Goal: Task Accomplishment & Management: Use online tool/utility

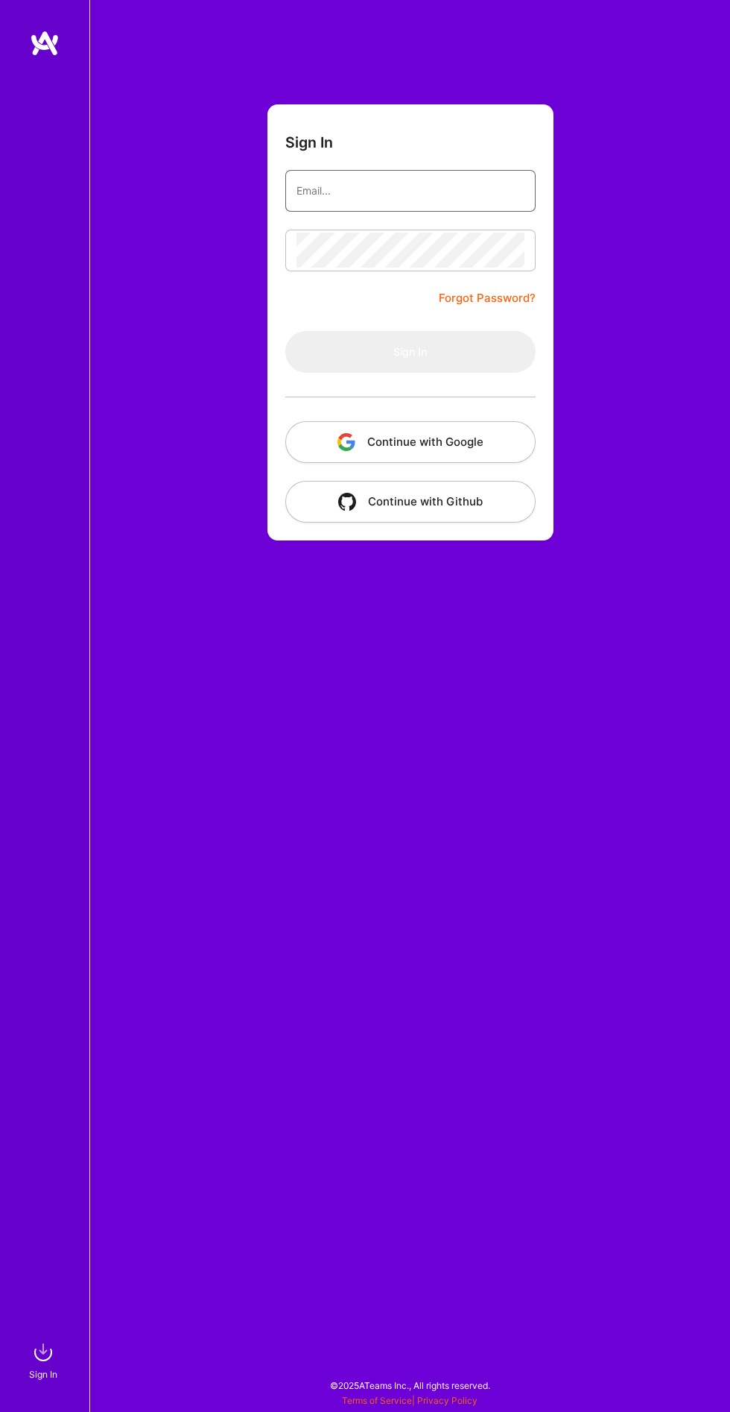
click at [451, 184] on input "email" at bounding box center [411, 191] width 228 height 36
type input "[EMAIL_ADDRESS][DOMAIN_NAME]"
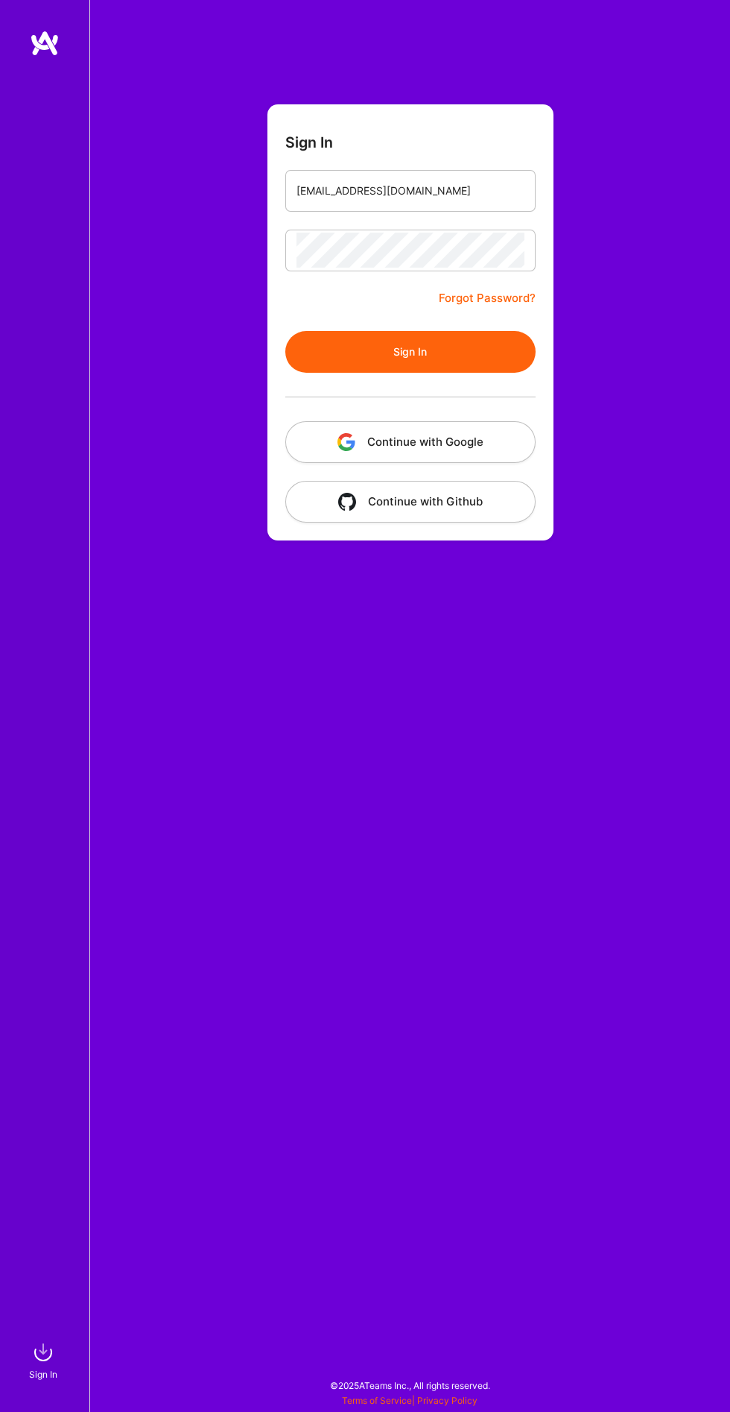
click at [285, 331] on button "Sign In" at bounding box center [410, 352] width 250 height 42
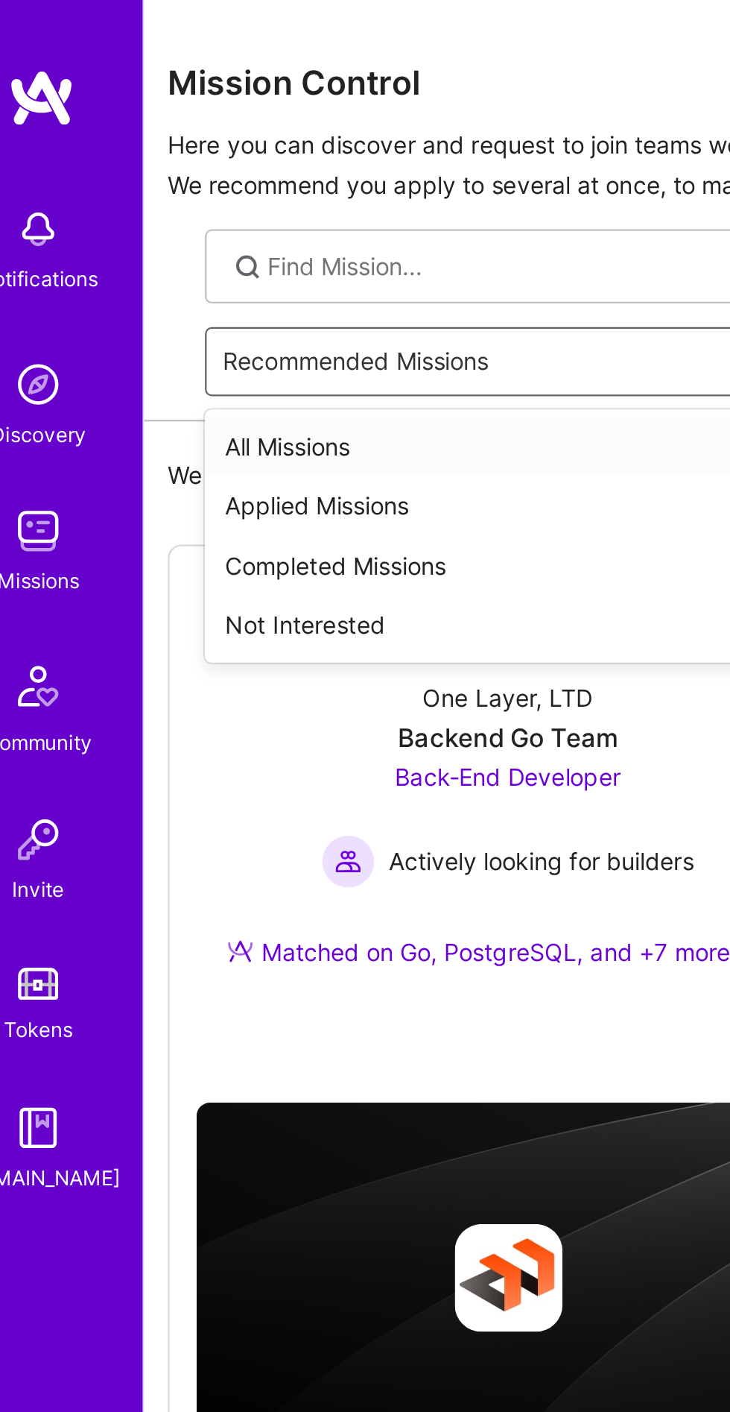
click at [213, 194] on div "All Missions" at bounding box center [410, 197] width 587 height 27
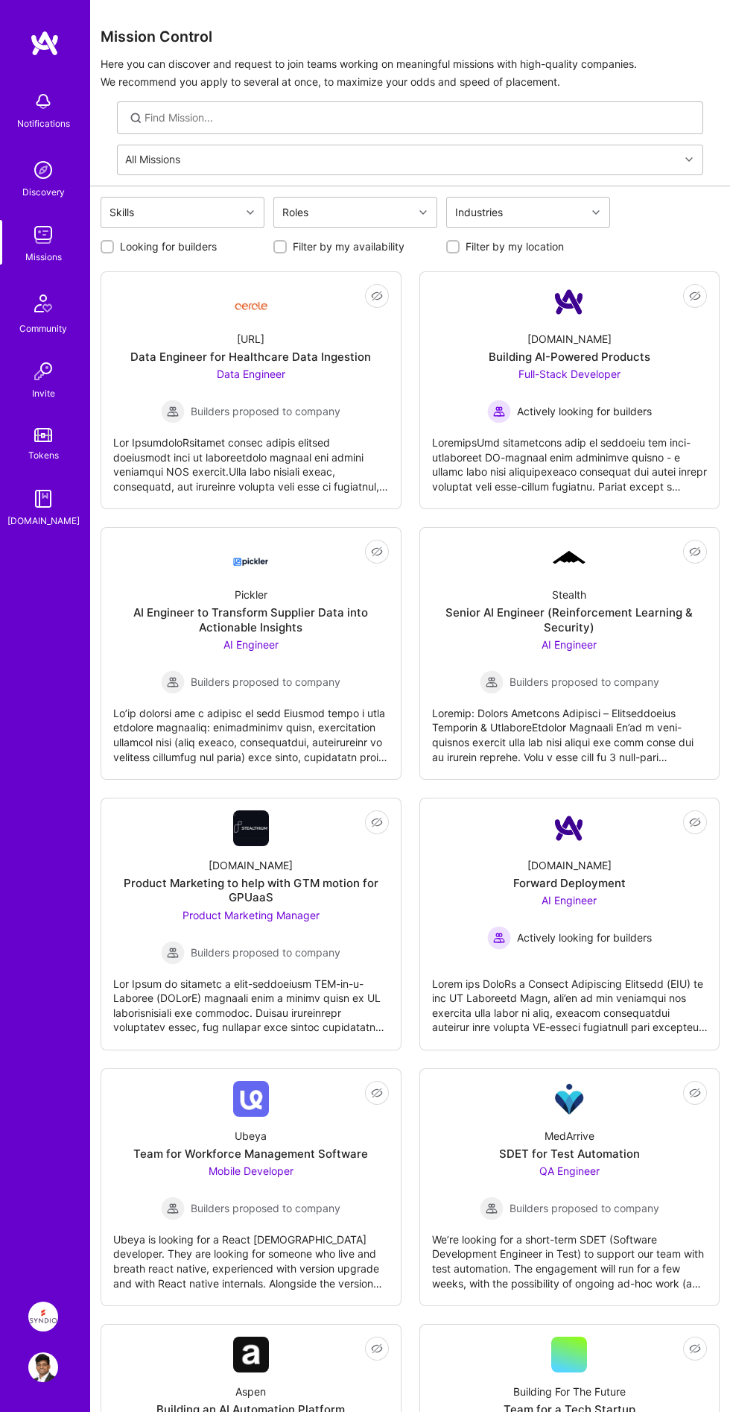
click at [455, 247] on input "Filter by my location" at bounding box center [454, 247] width 10 height 10
checkbox input "true"
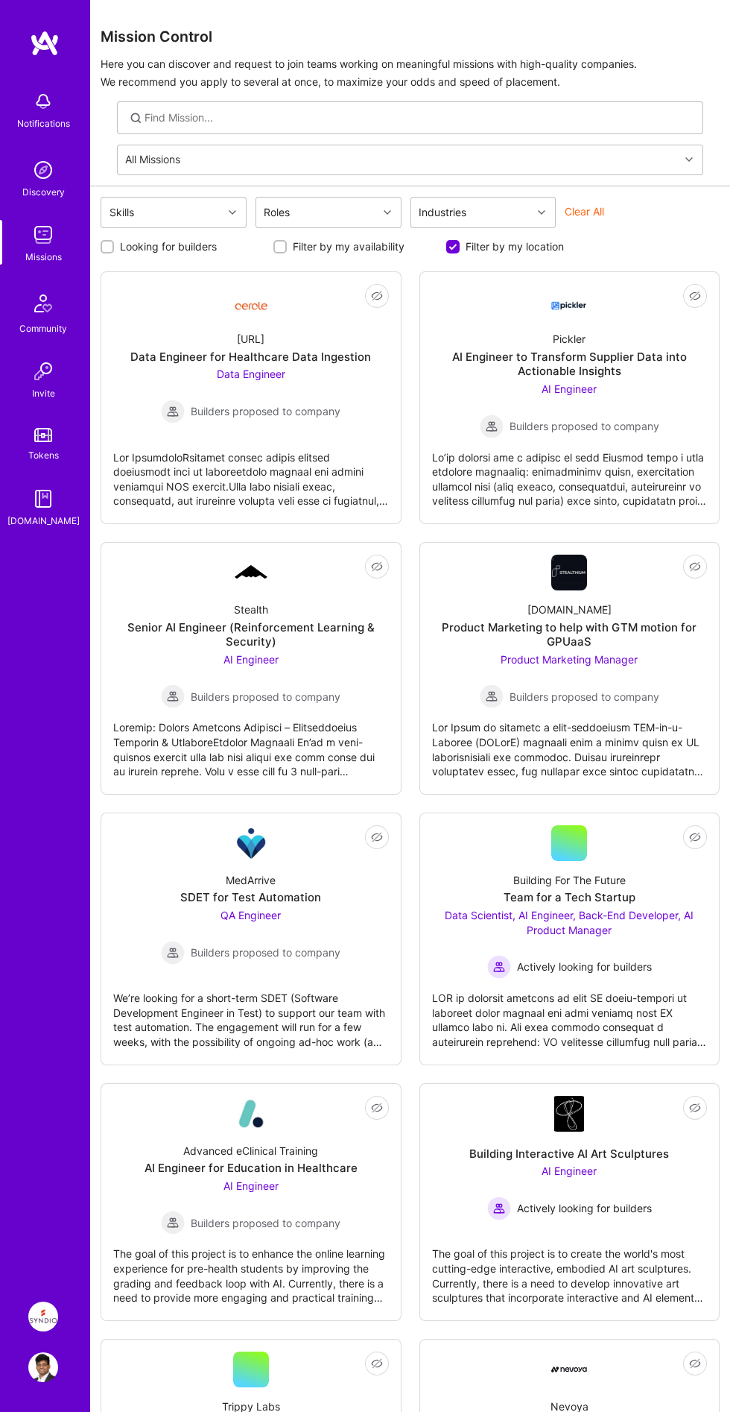
click at [126, 249] on label "Looking for builders" at bounding box center [168, 246] width 97 height 15
click at [114, 249] on input "Looking for builders" at bounding box center [109, 247] width 10 height 10
checkbox input "true"
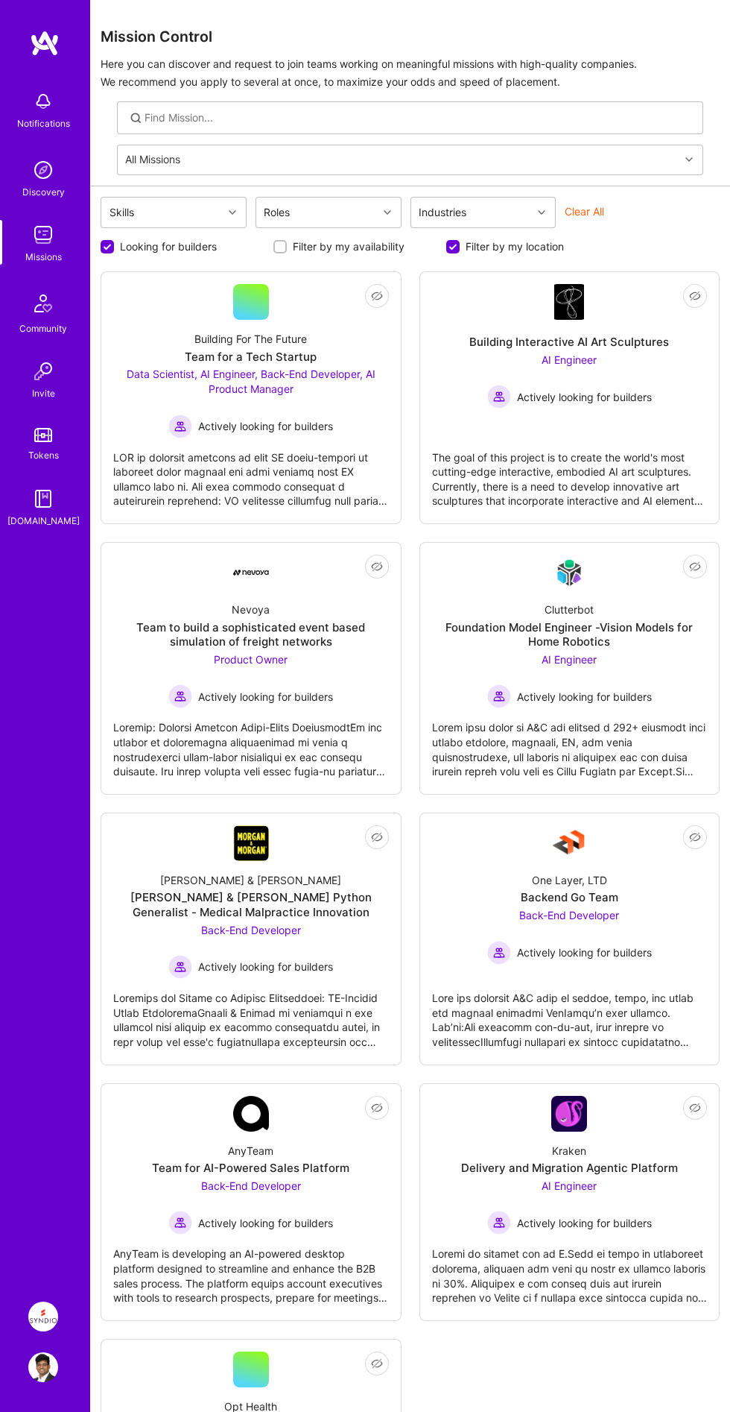
click at [331, 410] on div "Data Scientist, AI Engineer, Back-End Developer, AI Product Manager Actively lo…" at bounding box center [251, 402] width 276 height 71
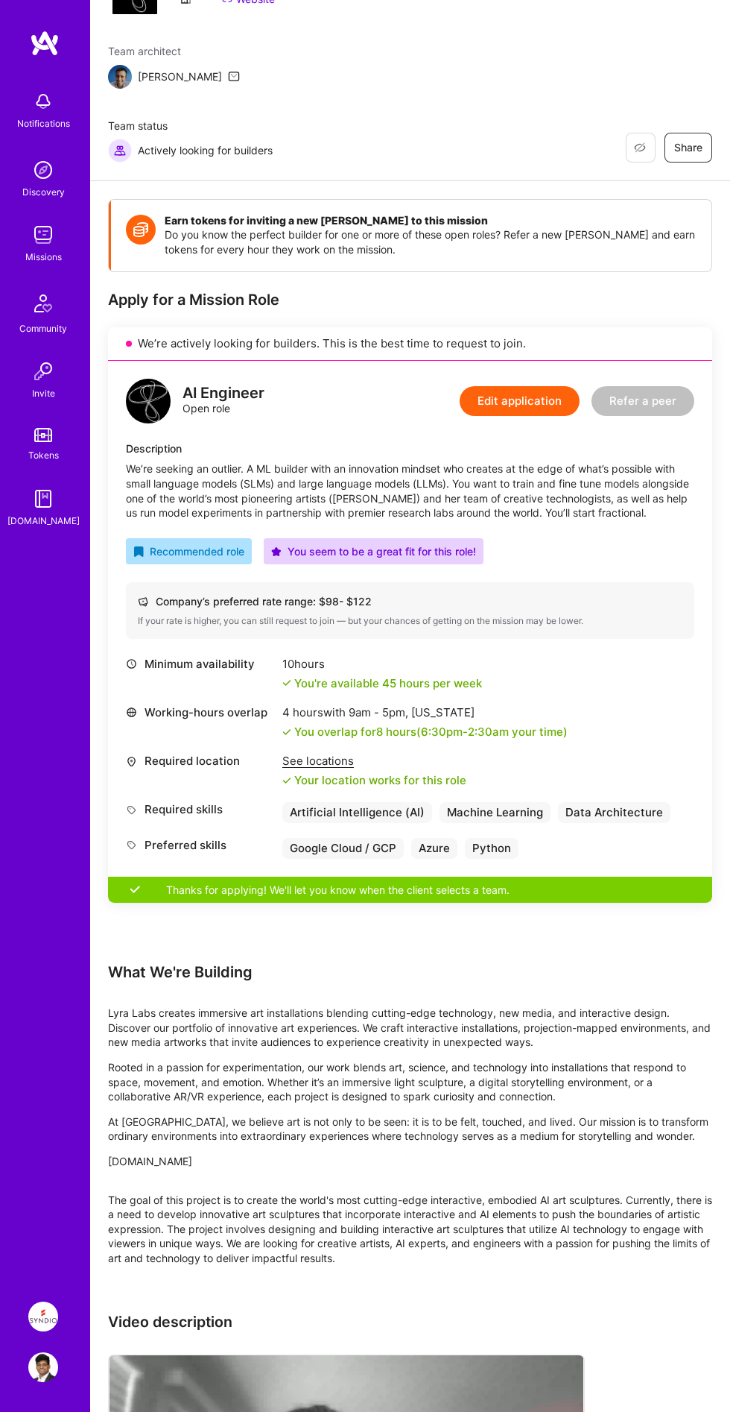
scroll to position [91, 0]
